Goal: Task Accomplishment & Management: Complete application form

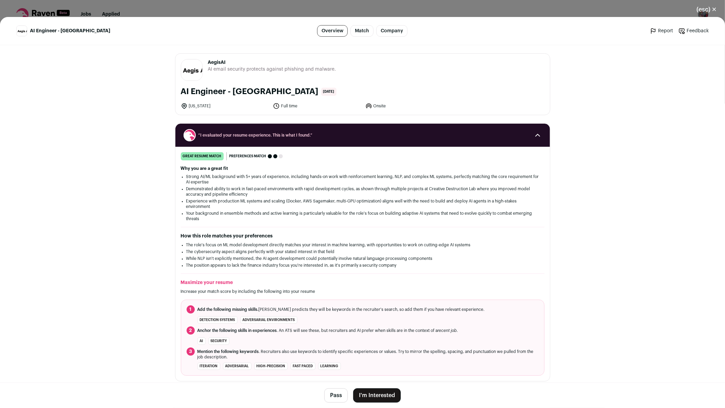
click at [381, 398] on button "I'm Interested" at bounding box center [377, 396] width 48 height 14
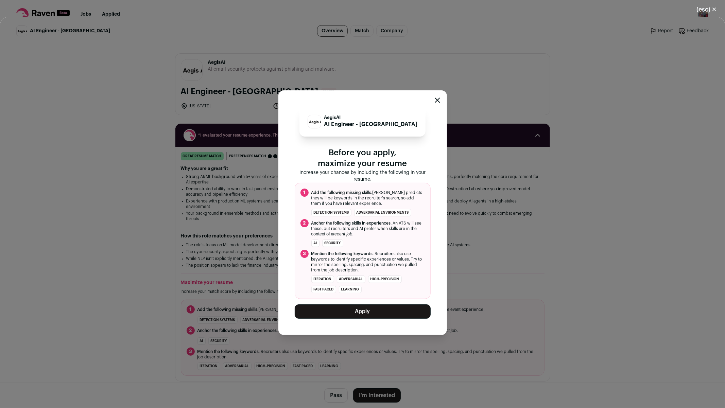
click at [364, 315] on button "Apply" at bounding box center [363, 312] width 136 height 14
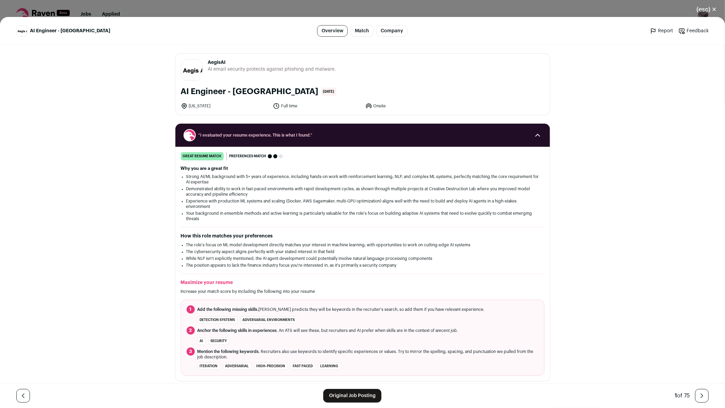
click at [360, 31] on link "Match" at bounding box center [362, 31] width 23 height 12
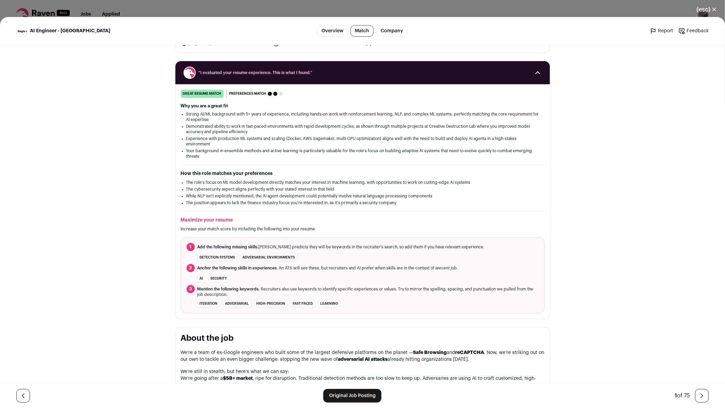
click at [360, 31] on link "Match" at bounding box center [362, 31] width 23 height 12
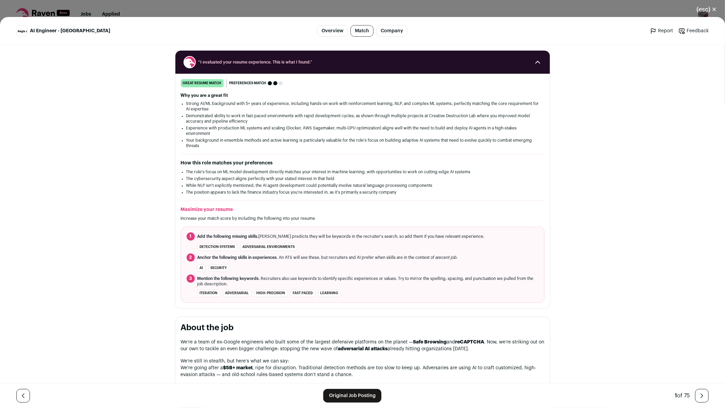
click at [403, 32] on link "Company" at bounding box center [391, 31] width 31 height 12
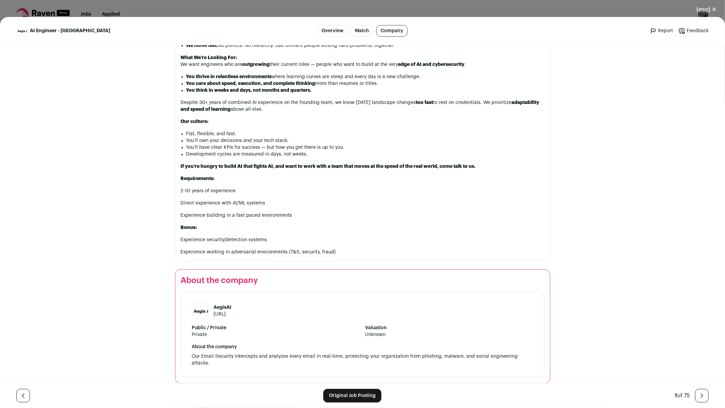
scroll to position [552, 0]
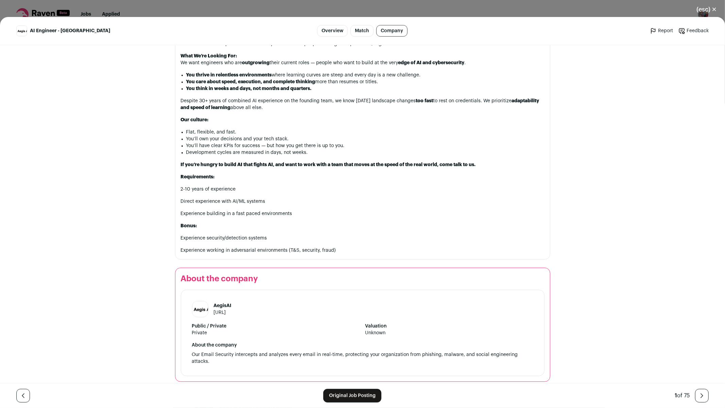
click at [54, 32] on span "AI Engineer - [GEOGRAPHIC_DATA]" at bounding box center [70, 31] width 80 height 7
click at [332, 28] on link "Overview" at bounding box center [332, 31] width 31 height 12
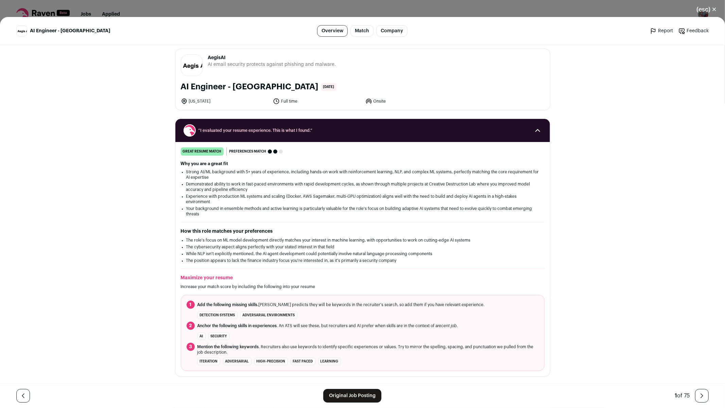
scroll to position [3, 0]
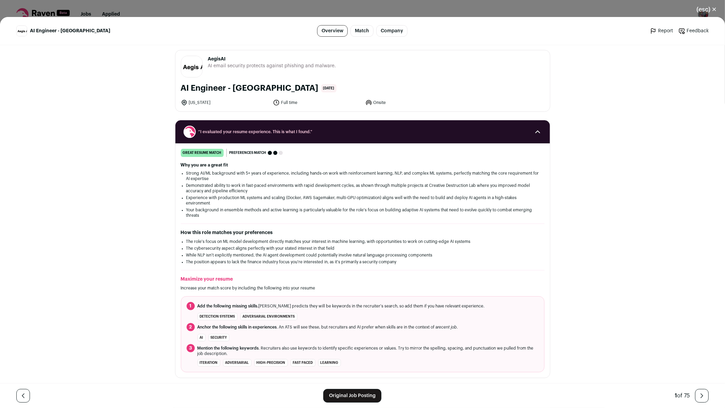
click at [490, 38] on header "AI Engineer - [GEOGRAPHIC_DATA] Overview Match Company Report Feedback Report F…" at bounding box center [362, 31] width 725 height 28
click at [388, 31] on link "Company" at bounding box center [391, 31] width 31 height 12
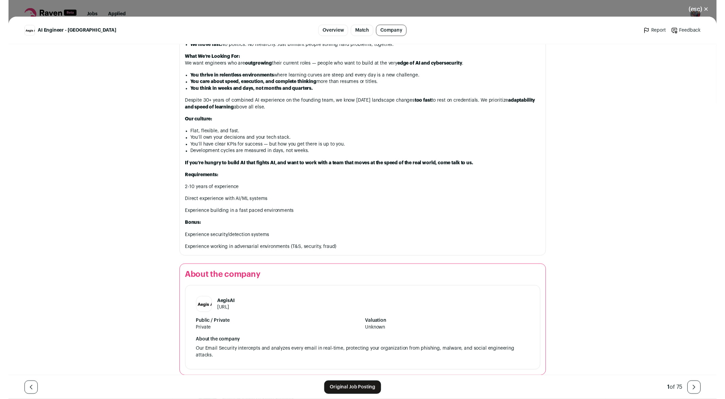
scroll to position [552, 0]
